Goal: Task Accomplishment & Management: Manage account settings

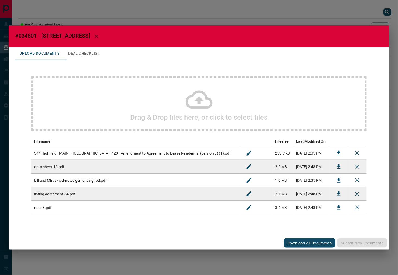
click at [71, 37] on span "#034801 - [STREET_ADDRESS]" at bounding box center [52, 35] width 75 height 7
drag, startPoint x: 74, startPoint y: 37, endPoint x: 41, endPoint y: 39, distance: 32.9
click at [41, 39] on h2 "#034801 - [STREET_ADDRESS]" at bounding box center [199, 36] width 381 height 22
copy span "344 [GEOGRAPHIC_DATA]"
click at [110, 37] on h2 "#034801 - [STREET_ADDRESS]" at bounding box center [199, 36] width 381 height 22
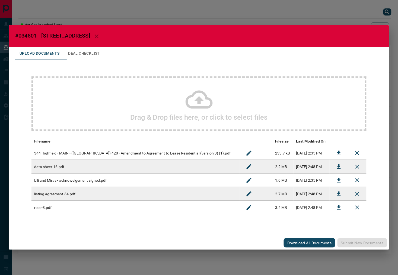
click at [90, 36] on button "button" at bounding box center [96, 36] width 13 height 13
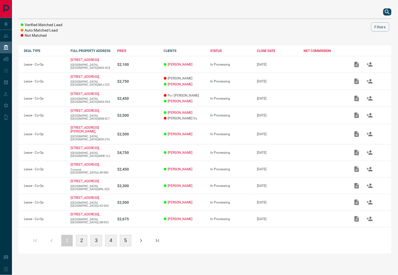
click at [389, 15] on button "search button" at bounding box center [388, 11] width 8 height 7
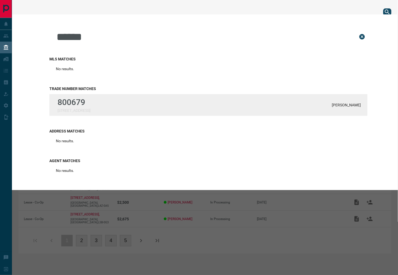
type input "******"
click at [132, 112] on div "800679 [STREET_ADDRESS][PERSON_NAME]" at bounding box center [208, 105] width 319 height 22
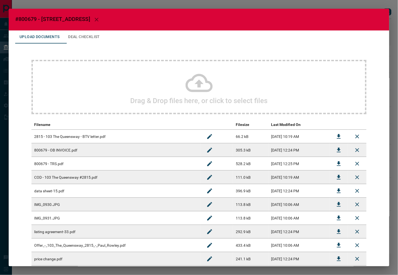
click at [91, 40] on button "Deal Checklist" at bounding box center [84, 36] width 40 height 13
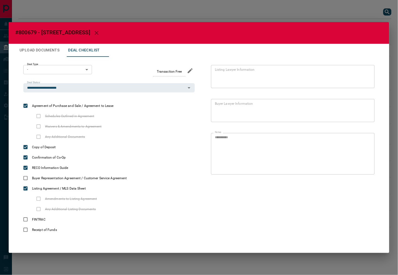
click at [73, 72] on body "Lead Transfers Leads Deals Listings Campaigns Quota Rules Agent Quotas Admin Mo…" at bounding box center [199, 129] width 398 height 259
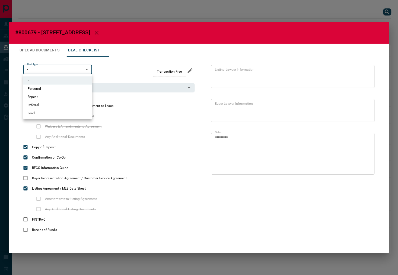
click at [57, 89] on li "Personal" at bounding box center [57, 88] width 69 height 8
type input "*"
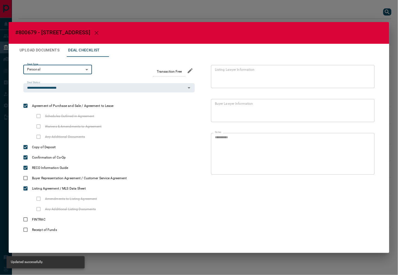
click at [56, 51] on button "Upload Documents" at bounding box center [39, 50] width 49 height 13
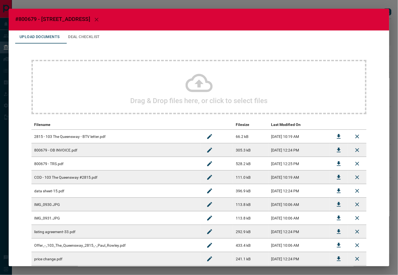
click at [103, 22] on button "button" at bounding box center [96, 19] width 13 height 13
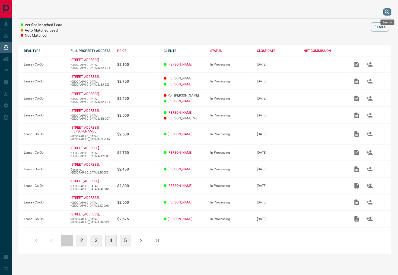
click at [385, 11] on icon "search button" at bounding box center [388, 12] width 7 height 7
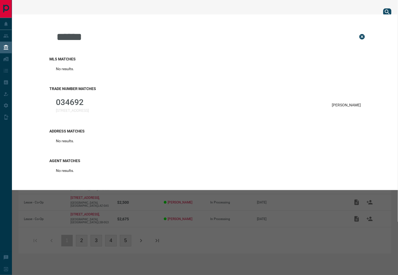
type input "******"
click at [105, 100] on div "034692 150 Derrywood Drive [PERSON_NAME]" at bounding box center [208, 105] width 319 height 22
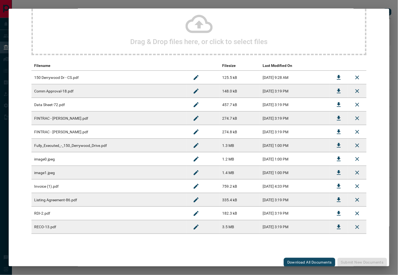
scroll to position [60, 0]
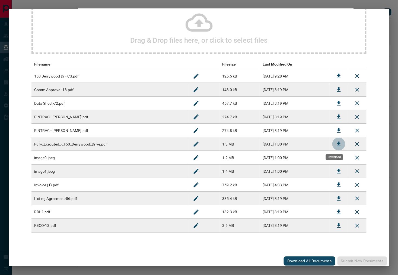
click at [336, 142] on icon "Download" at bounding box center [339, 144] width 7 height 7
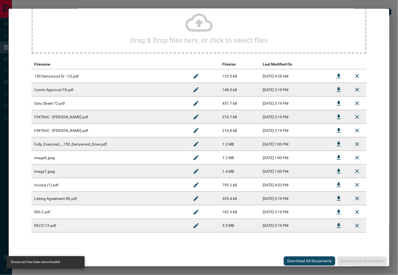
scroll to position [0, 0]
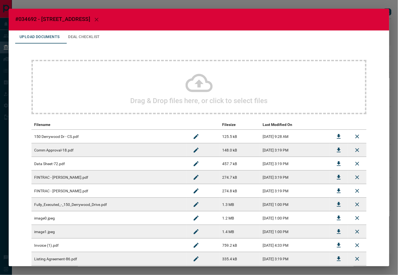
click at [28, 17] on span "#034692 - [STREET_ADDRESS]" at bounding box center [52, 19] width 75 height 7
copy span "034692"
drag, startPoint x: 99, startPoint y: 20, endPoint x: 311, endPoint y: 22, distance: 212.1
click at [99, 20] on icon "button" at bounding box center [97, 20] width 4 height 4
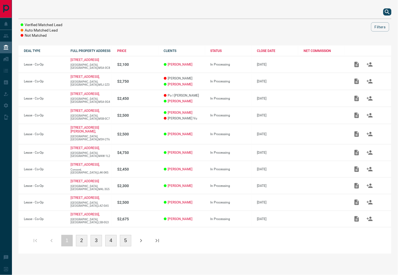
click at [387, 11] on icon "search button" at bounding box center [388, 12] width 7 height 7
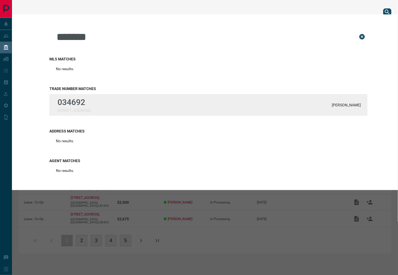
type input "******"
click at [74, 105] on p "034692" at bounding box center [74, 102] width 33 height 10
